Goal: Task Accomplishment & Management: Use online tool/utility

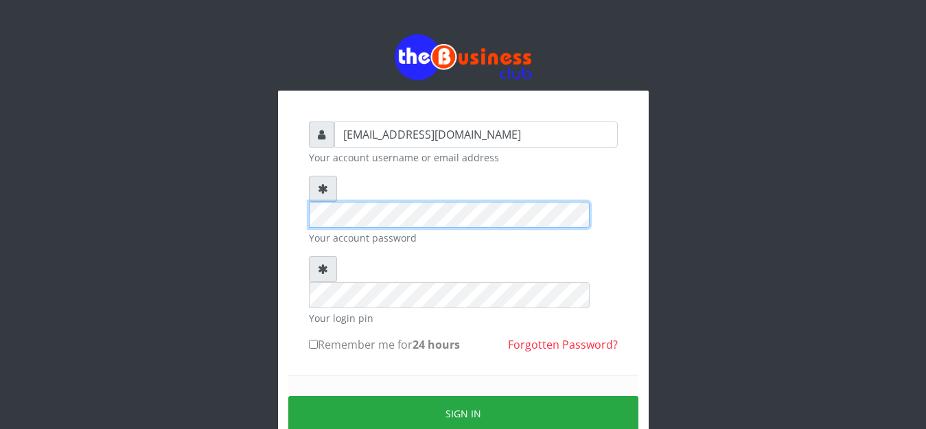
click at [291, 161] on div "[EMAIL_ADDRESS][DOMAIN_NAME] Your account username or email address Your accoun…" at bounding box center [463, 300] width 371 height 419
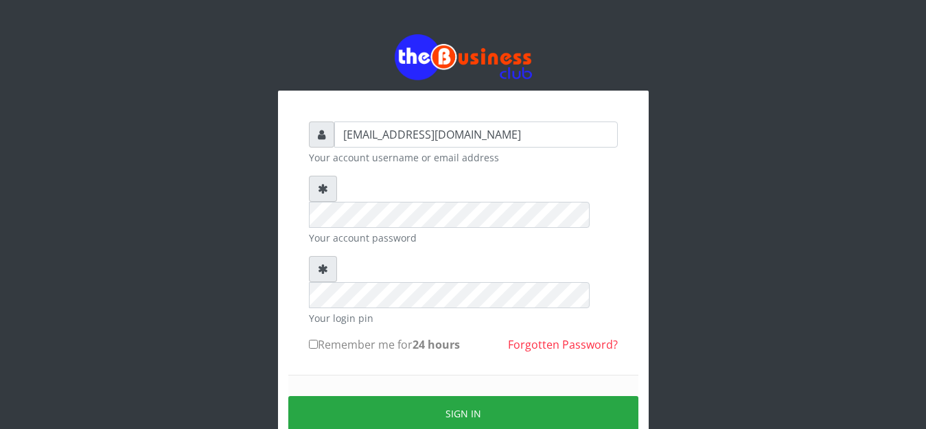
click at [314, 340] on input "Remember me for 24 hours" at bounding box center [313, 344] width 9 height 9
checkbox input "true"
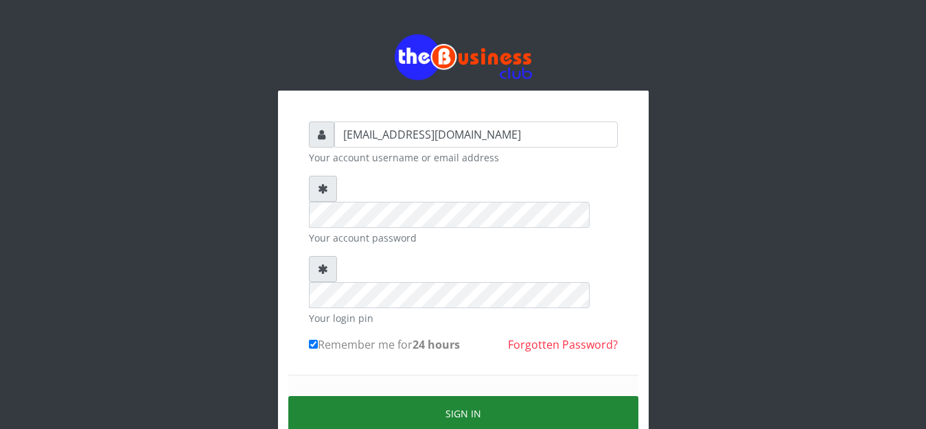
click at [354, 396] on button "Sign in" at bounding box center [463, 413] width 350 height 35
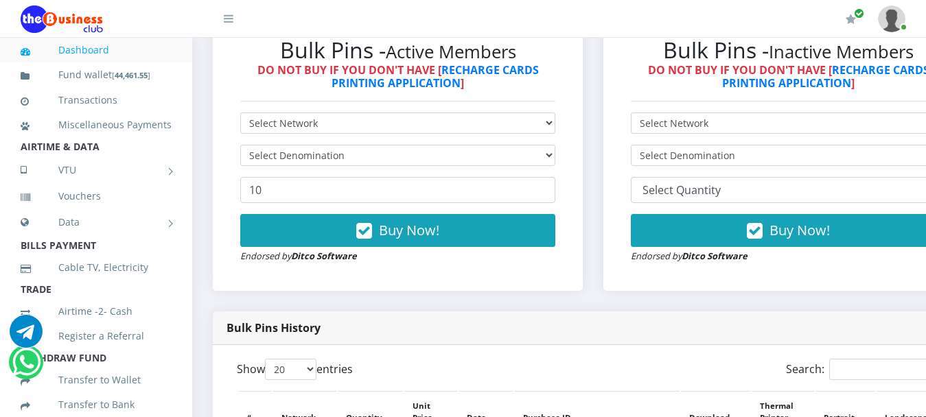
scroll to position [274, 0]
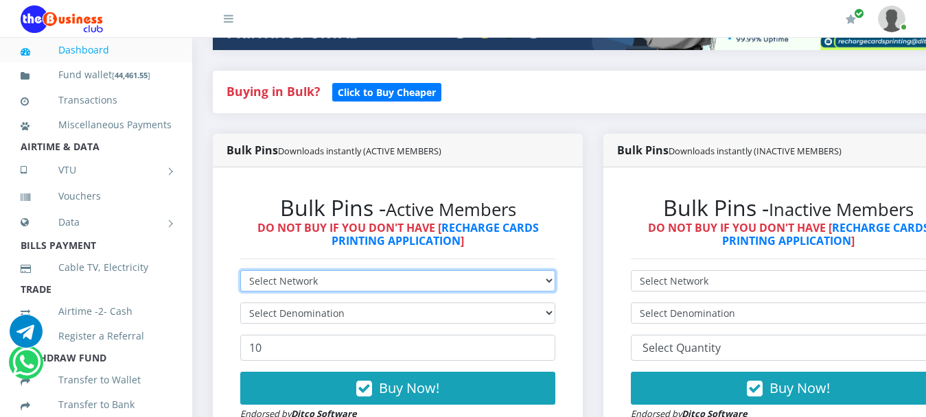
click at [372, 279] on select "Select Network MTN Globacom 9Mobile Airtel" at bounding box center [397, 280] width 315 height 21
select select "MTN"
click at [240, 270] on select "Select Network MTN Globacom 9Mobile Airtel" at bounding box center [397, 280] width 315 height 21
